Goal: Transaction & Acquisition: Book appointment/travel/reservation

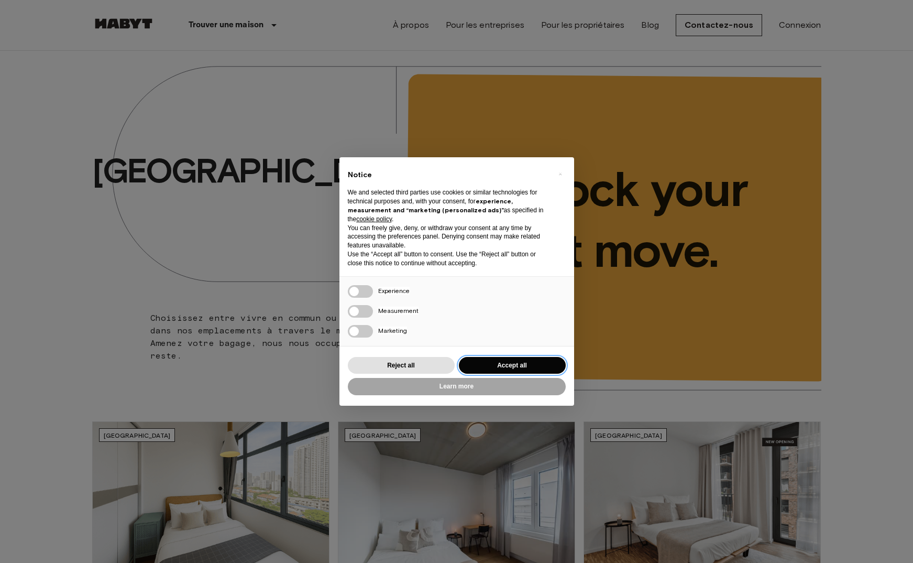
click at [516, 363] on button "Accept all" at bounding box center [512, 365] width 107 height 17
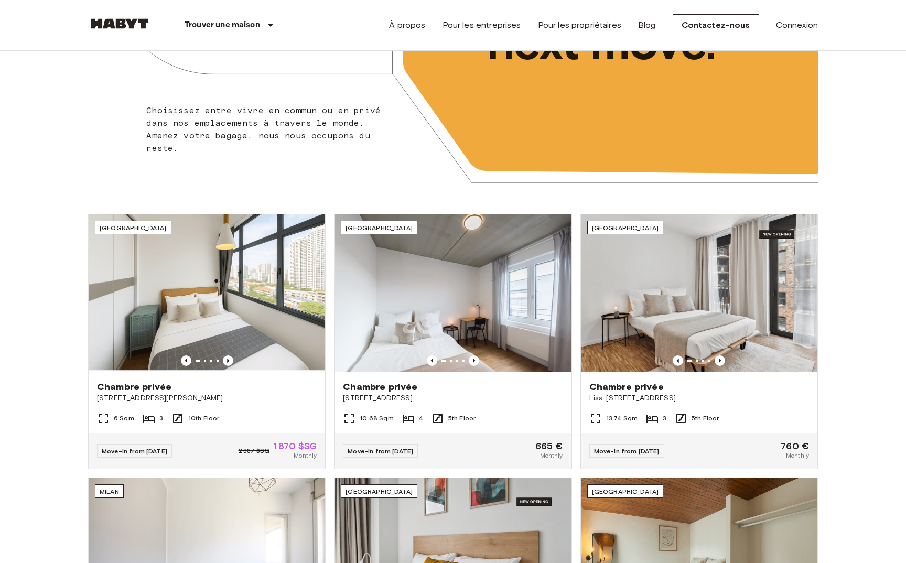
scroll to position [210, 0]
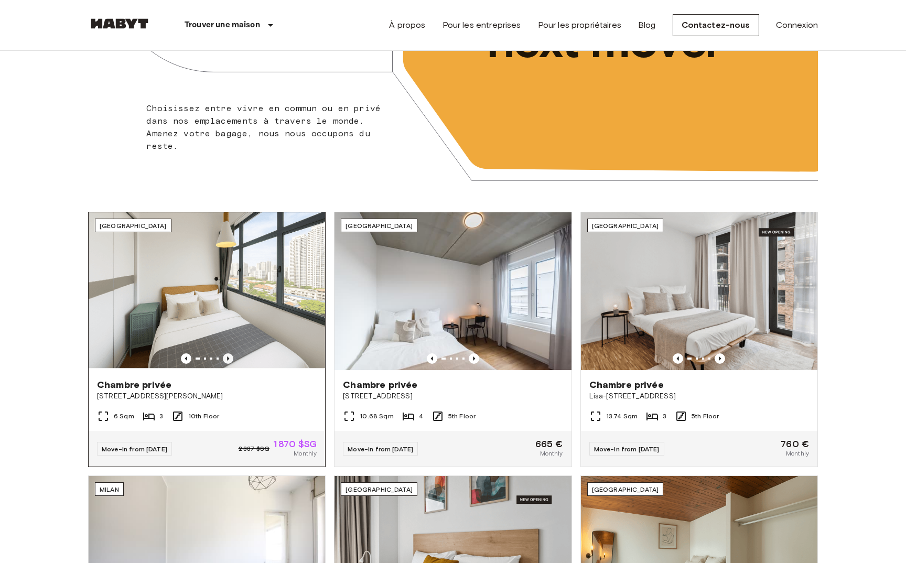
click at [231, 358] on icon "Previous image" at bounding box center [228, 358] width 10 height 10
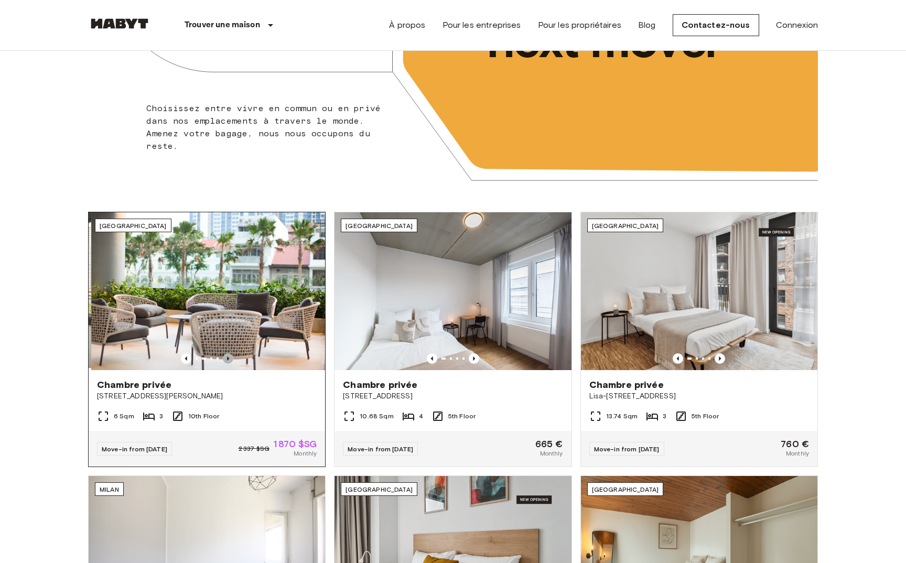
click at [231, 358] on icon "Previous image" at bounding box center [228, 358] width 10 height 10
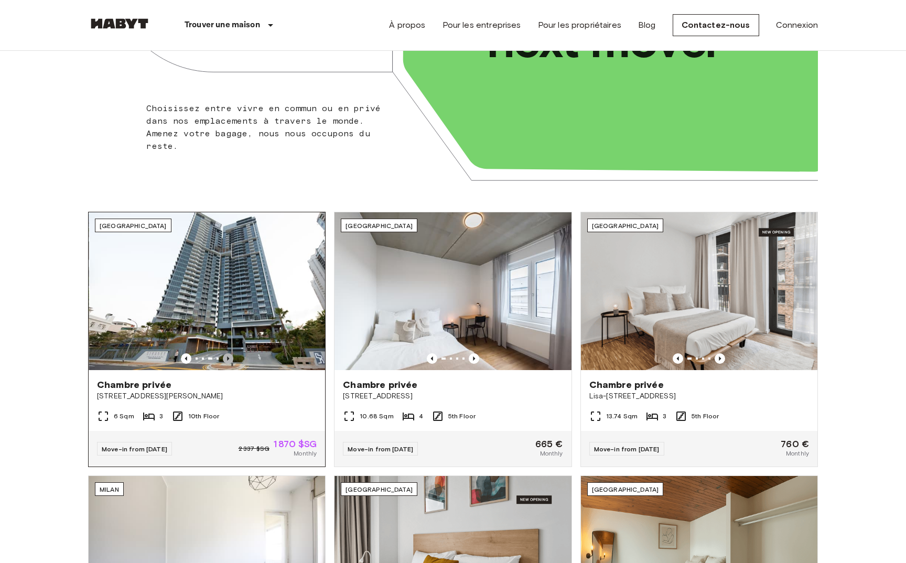
click at [231, 358] on icon "Previous image" at bounding box center [228, 358] width 10 height 10
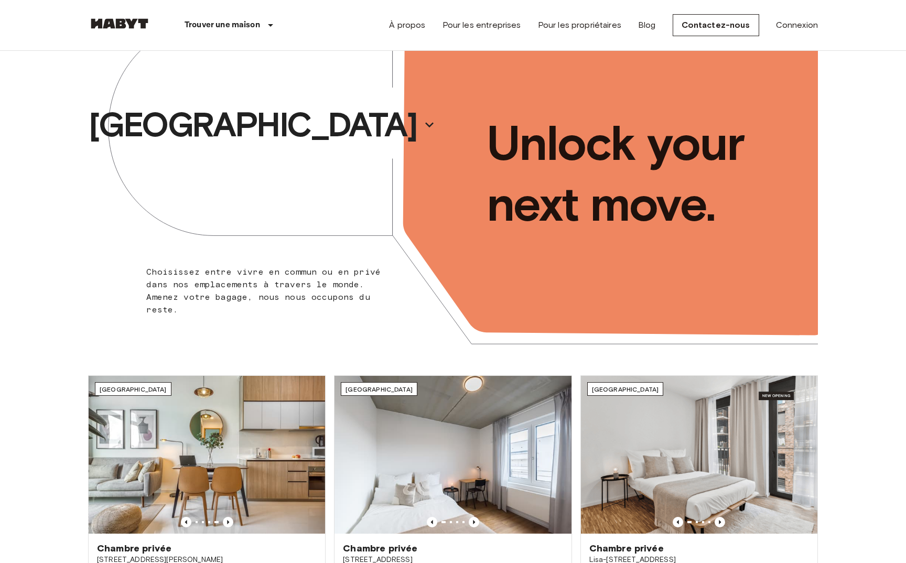
scroll to position [0, 0]
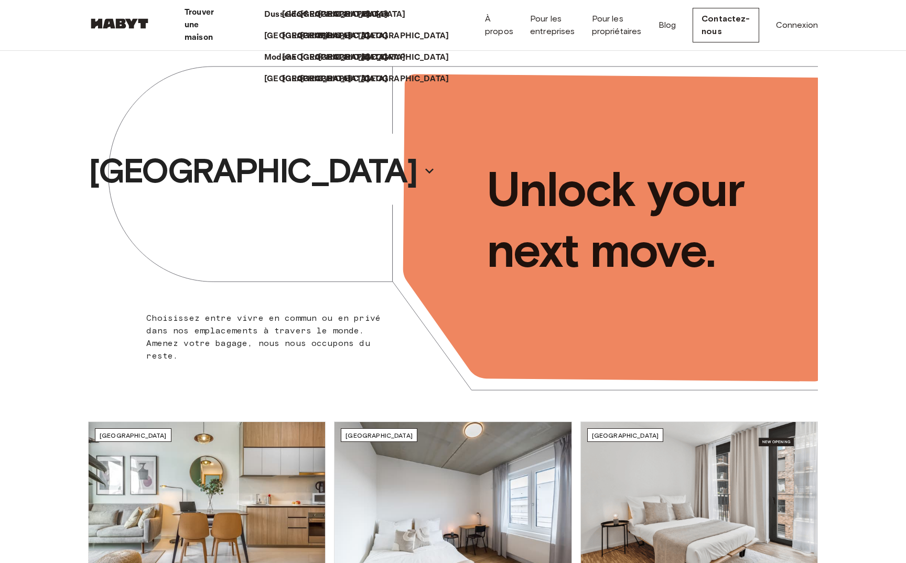
click at [214, 23] on p "Trouver une maison" at bounding box center [198, 25] width 29 height 38
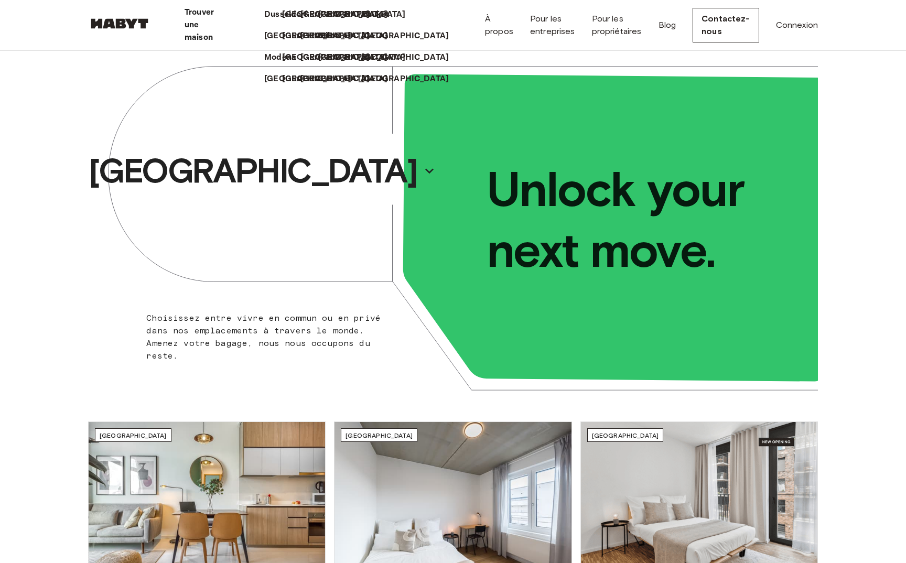
click at [218, 25] on icon at bounding box center [218, 25] width 0 height 0
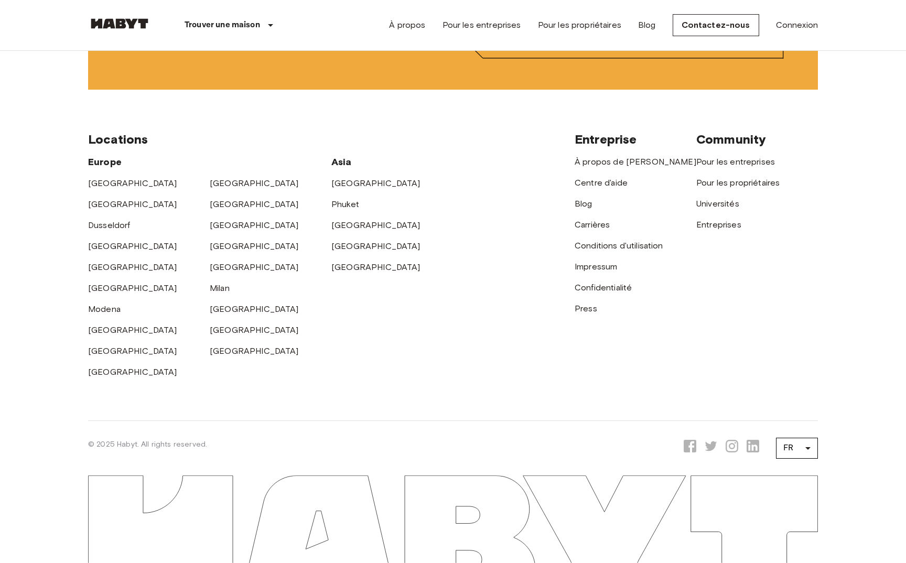
scroll to position [2759, 0]
click at [405, 21] on link "À propos" at bounding box center [407, 25] width 36 height 13
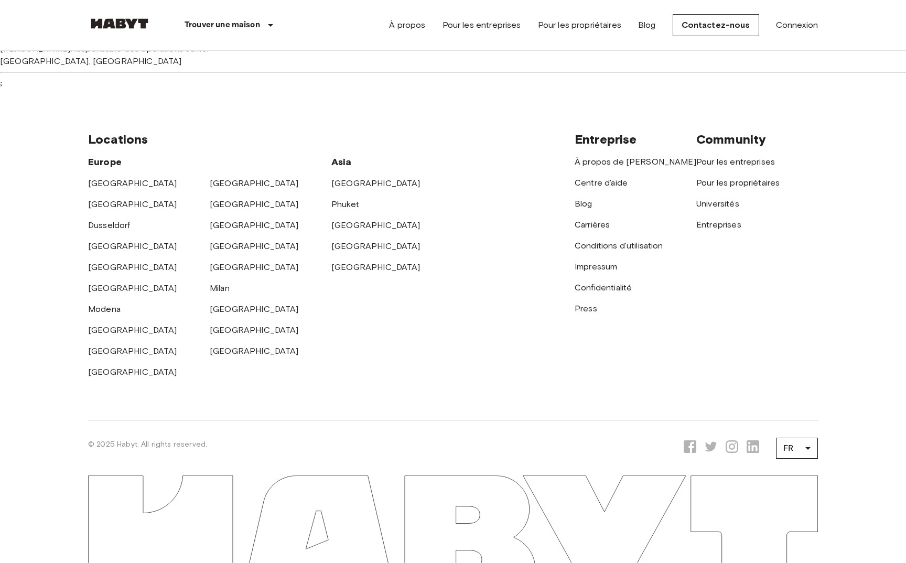
scroll to position [3480, 0]
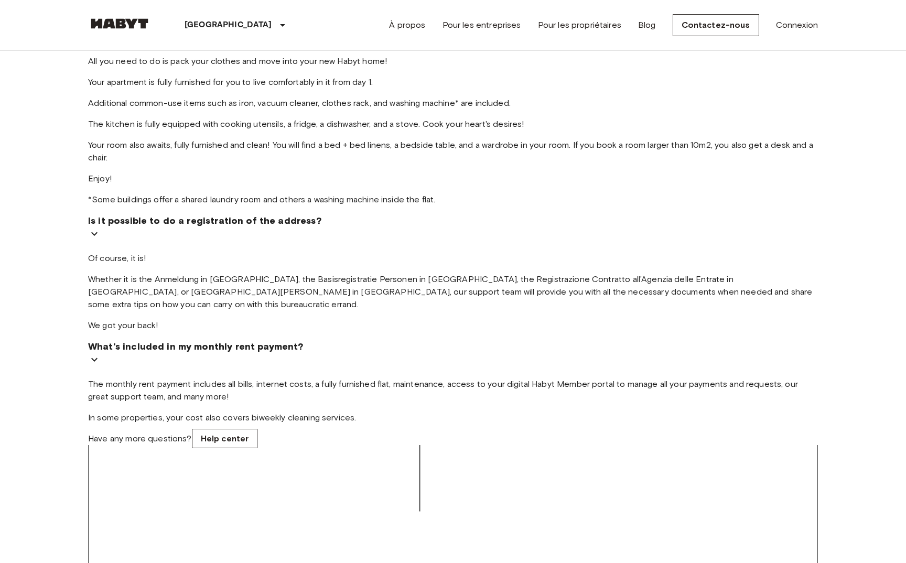
scroll to position [477, 0]
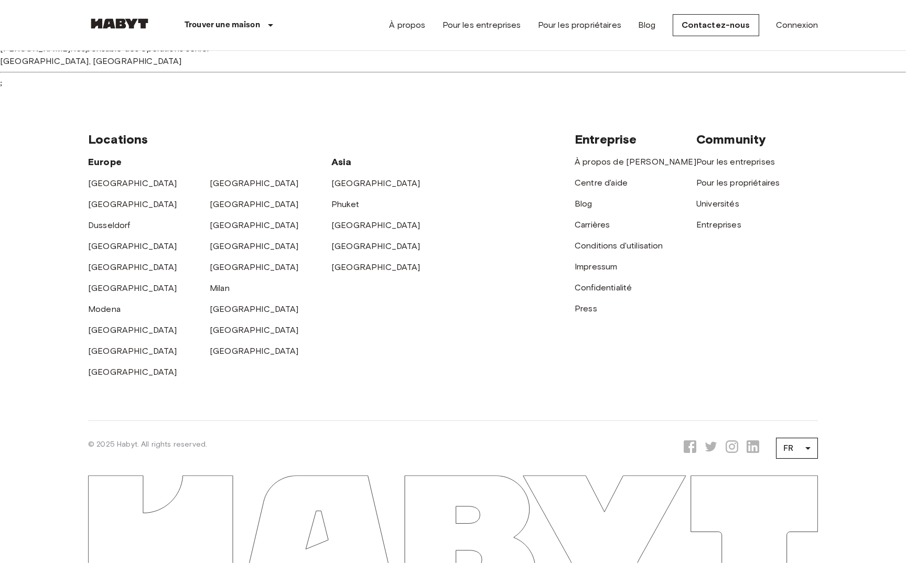
scroll to position [2759, 0]
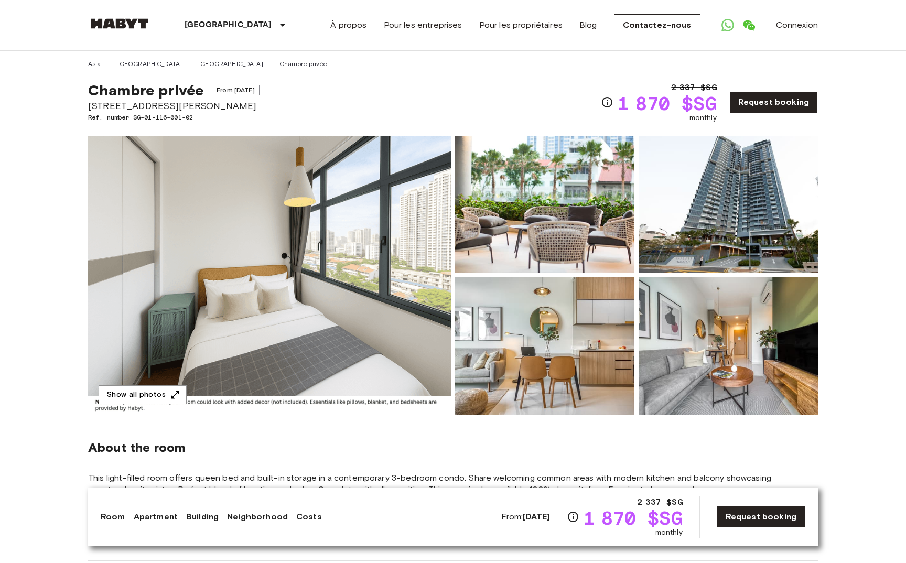
click at [723, 328] on img at bounding box center [727, 345] width 179 height 137
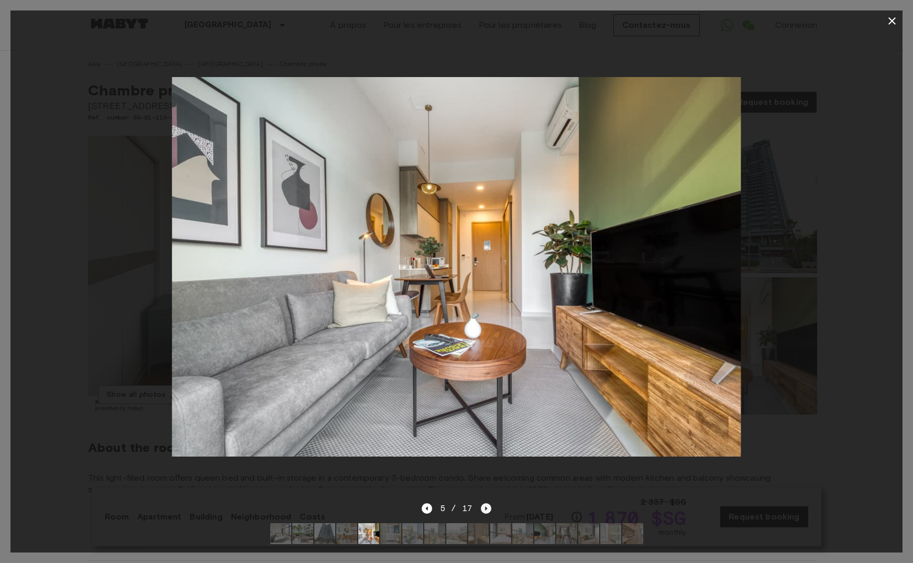
click at [489, 503] on icon "Next image" at bounding box center [486, 508] width 10 height 10
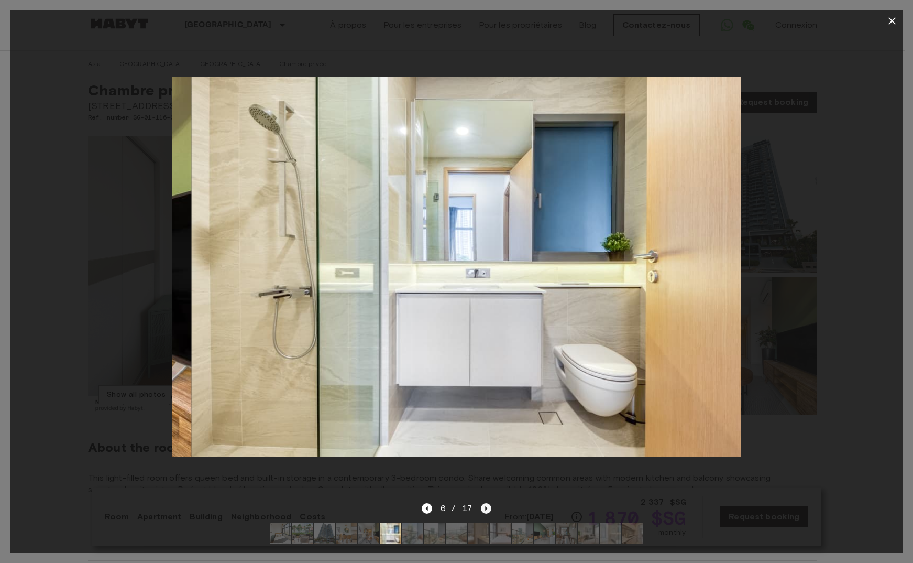
click at [489, 503] on icon "Next image" at bounding box center [486, 508] width 10 height 10
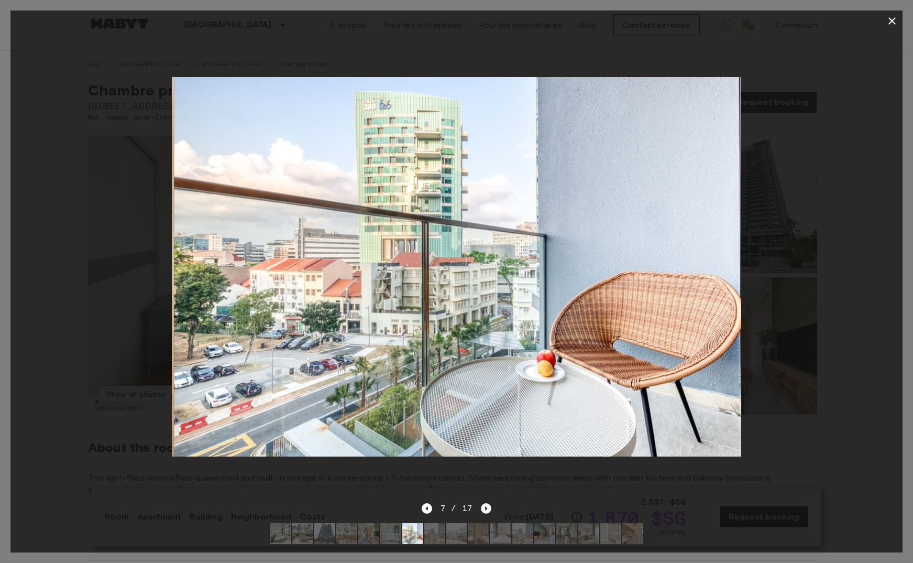
click at [489, 503] on icon "Next image" at bounding box center [486, 508] width 10 height 10
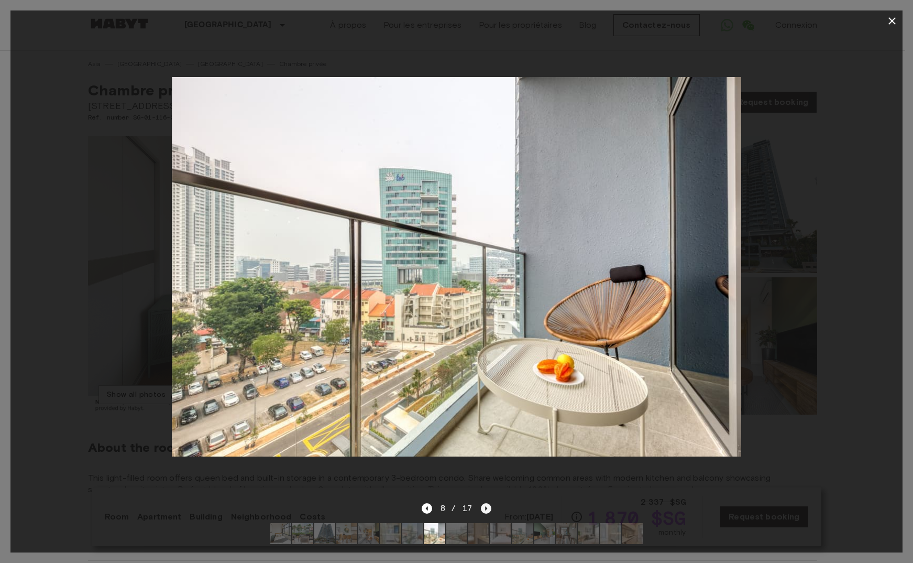
click at [489, 503] on icon "Next image" at bounding box center [486, 508] width 10 height 10
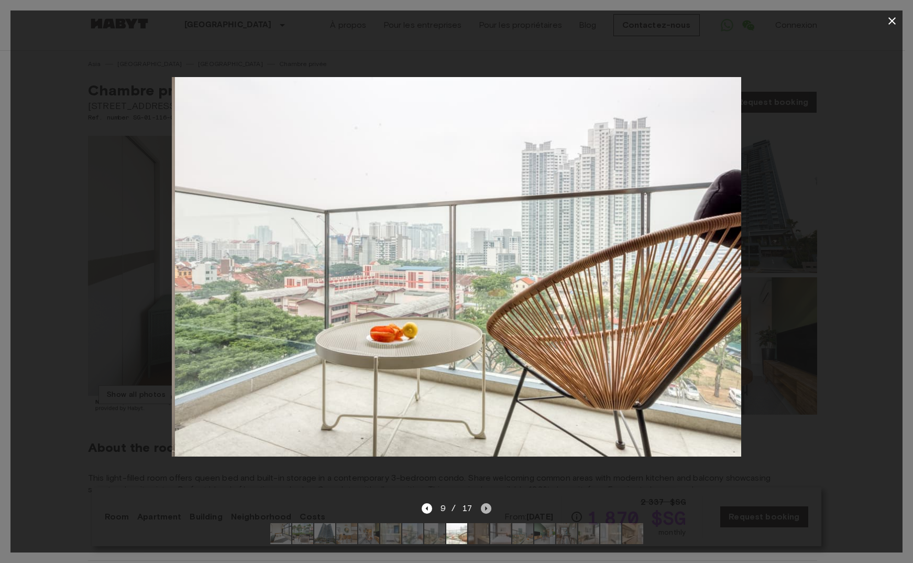
click at [489, 503] on icon "Next image" at bounding box center [486, 508] width 10 height 10
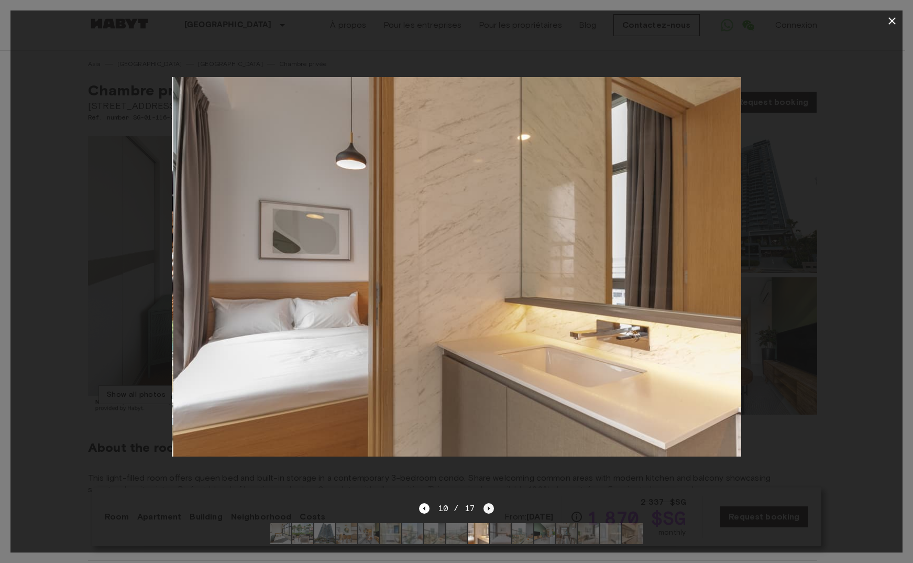
click at [489, 503] on icon "Next image" at bounding box center [489, 508] width 10 height 10
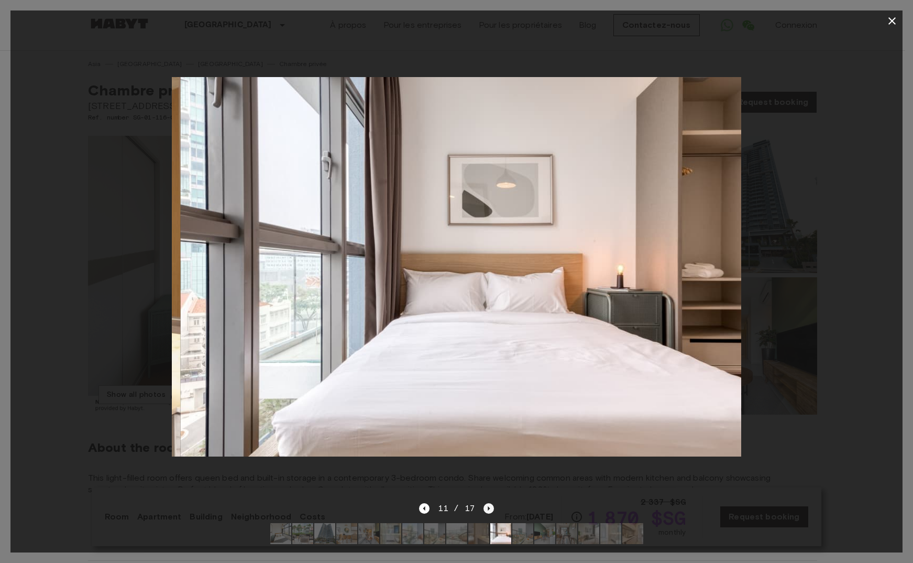
click at [489, 503] on icon "Next image" at bounding box center [489, 508] width 10 height 10
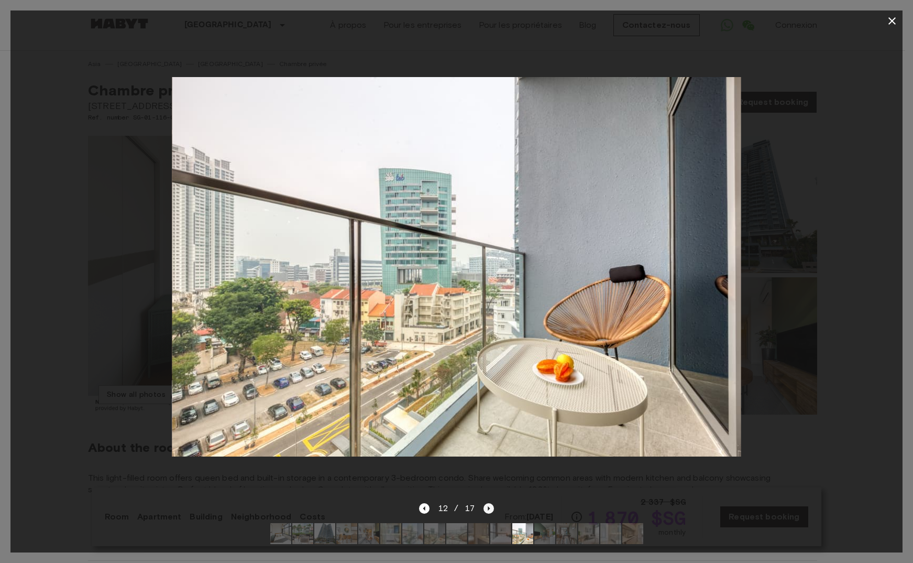
click at [489, 503] on icon "Next image" at bounding box center [489, 508] width 10 height 10
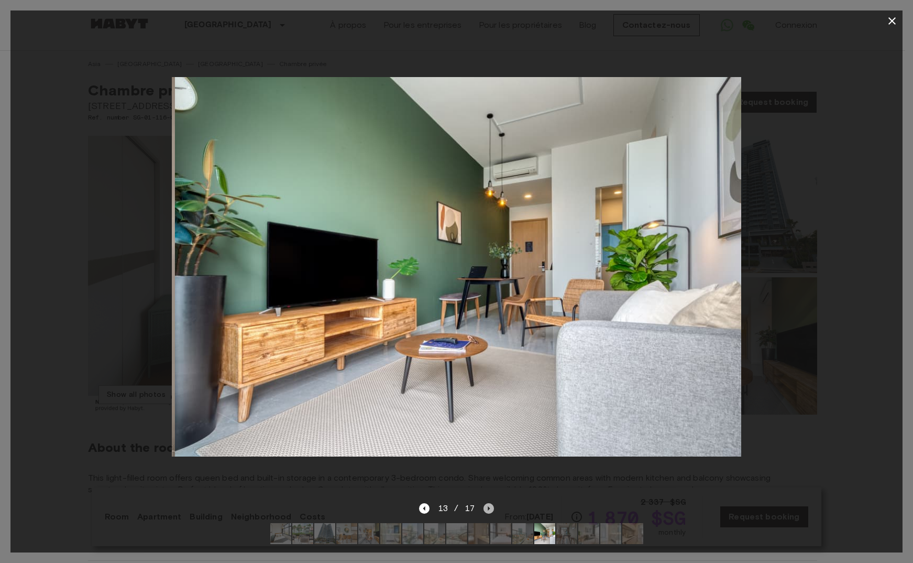
click at [489, 503] on icon "Next image" at bounding box center [489, 508] width 10 height 10
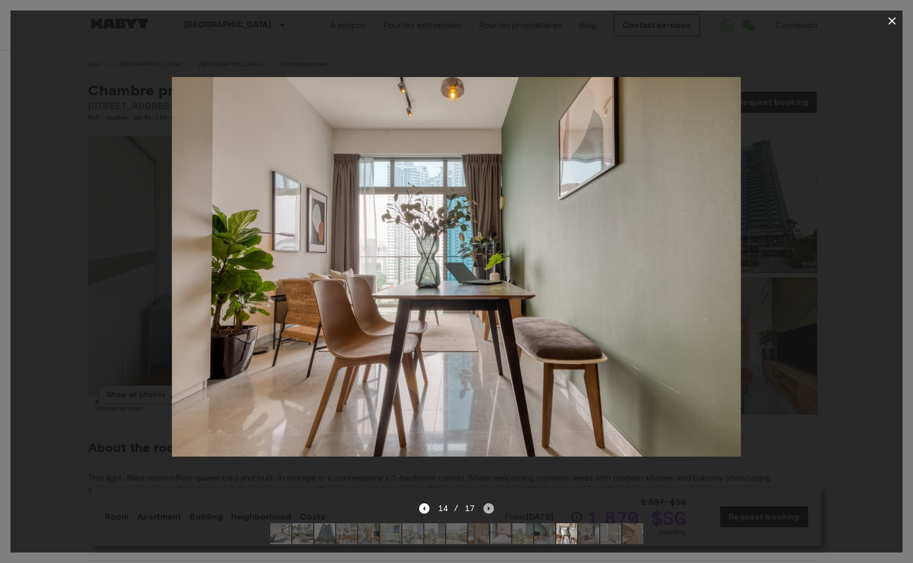
click at [489, 503] on icon "Next image" at bounding box center [489, 508] width 10 height 10
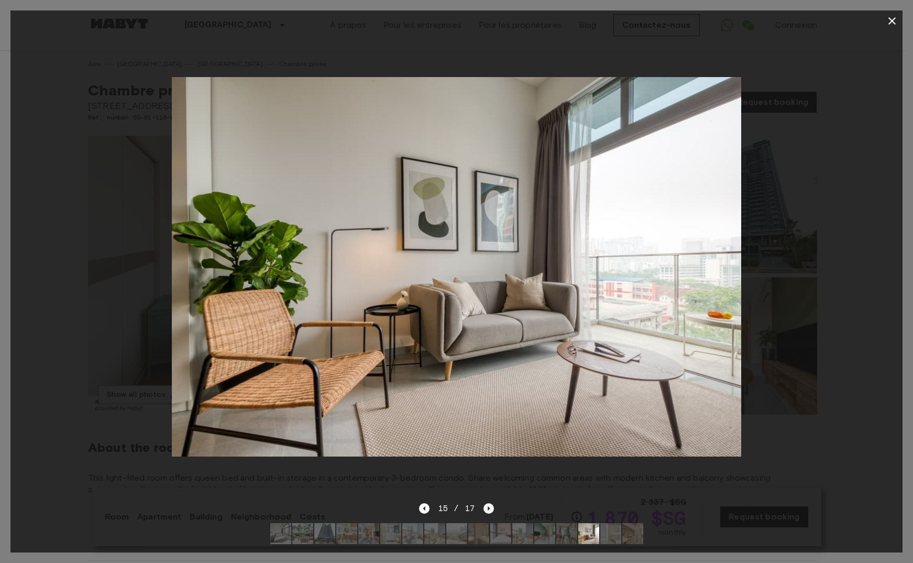
click at [489, 503] on icon "Next image" at bounding box center [489, 508] width 10 height 10
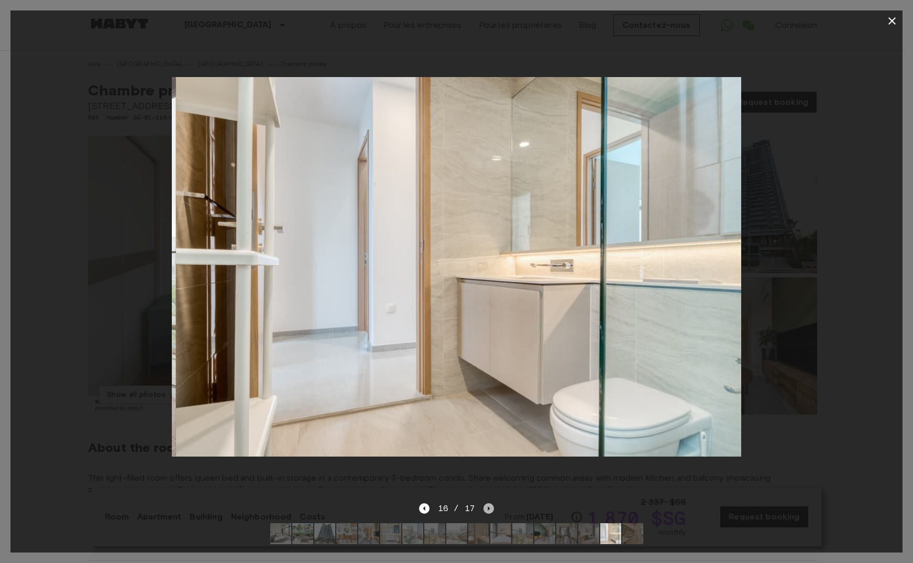
click at [489, 503] on icon "Next image" at bounding box center [489, 508] width 10 height 10
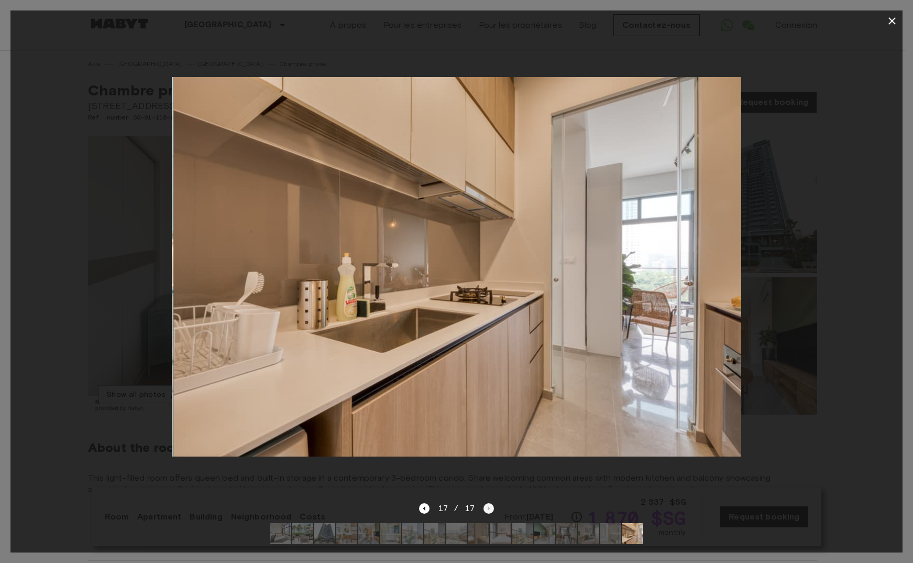
click at [489, 502] on div "17 / 17" at bounding box center [456, 508] width 75 height 13
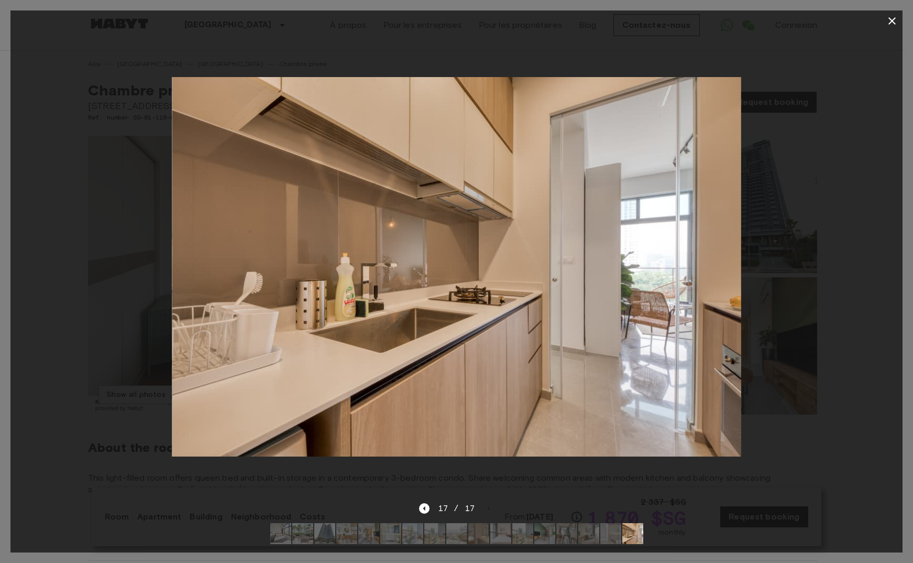
click at [823, 264] on div at bounding box center [456, 266] width 892 height 471
click at [894, 25] on icon "button" at bounding box center [892, 21] width 13 height 13
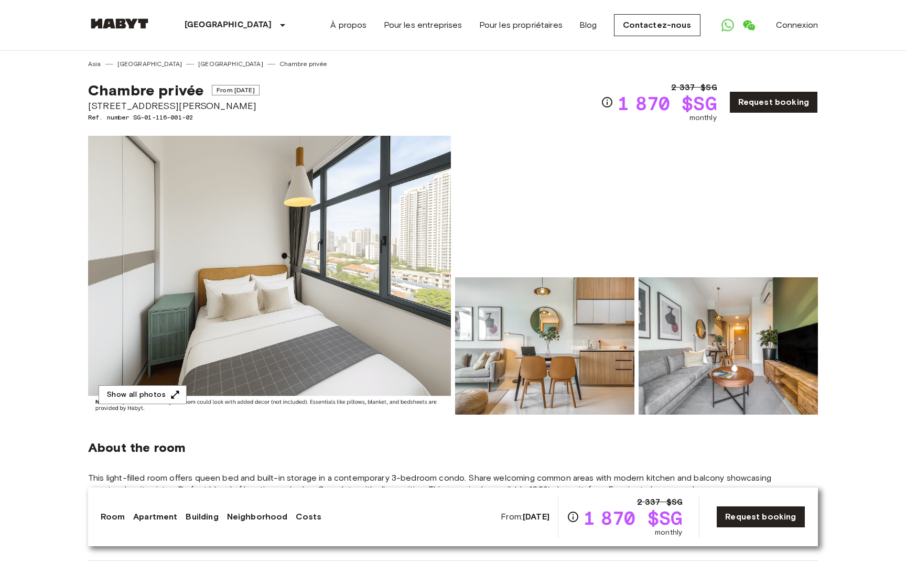
click at [755, 199] on img at bounding box center [727, 204] width 179 height 137
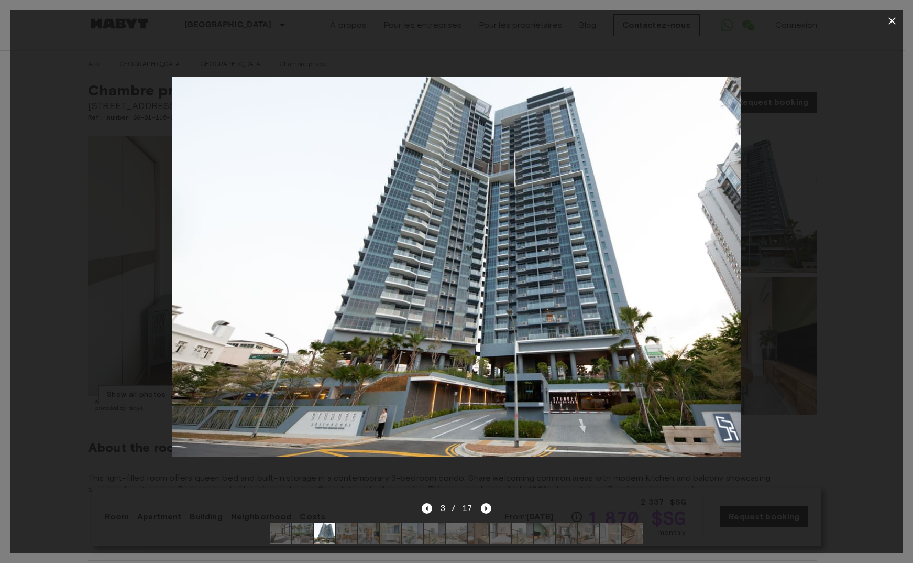
click at [888, 18] on icon "button" at bounding box center [892, 21] width 13 height 13
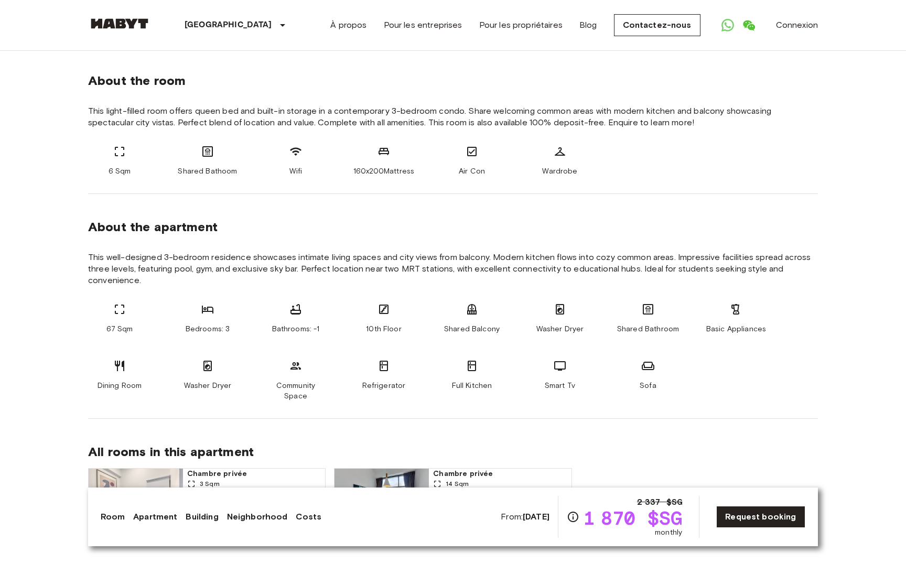
scroll to position [734, 0]
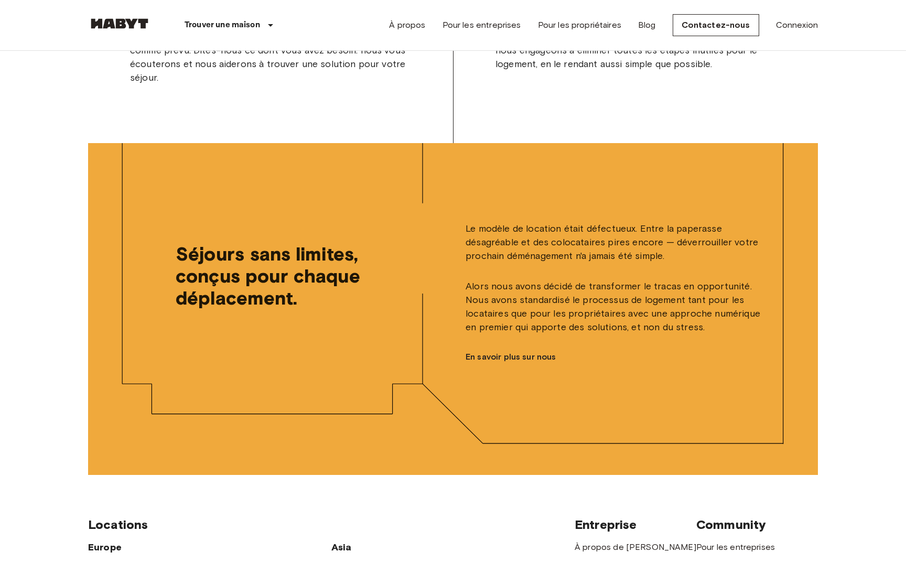
scroll to position [2044, 0]
